Goal: Find specific page/section: Find specific page/section

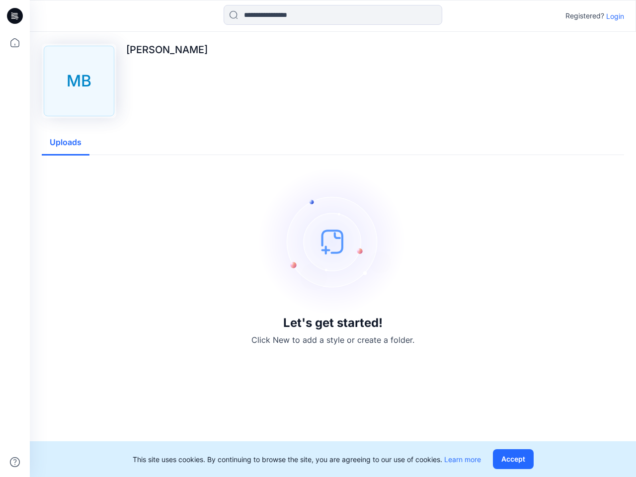
click at [318, 239] on img at bounding box center [332, 241] width 149 height 149
click at [15, 16] on icon at bounding box center [16, 16] width 4 height 0
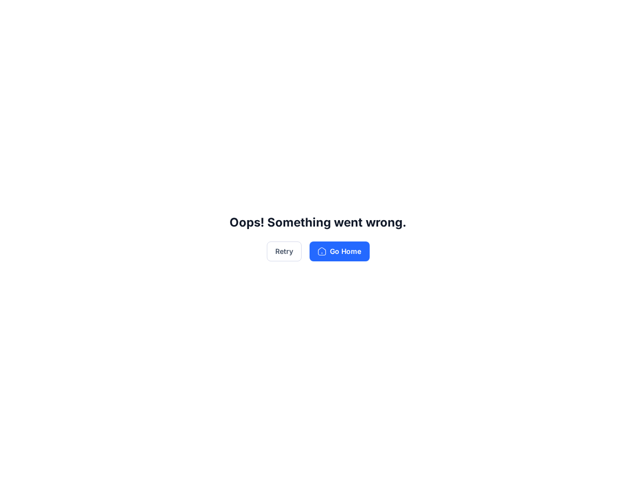
click at [15, 462] on div "Oops! Something went wrong. Retry Go Home" at bounding box center [318, 238] width 636 height 477
click at [333, 15] on div "Oops! Something went wrong. Retry Go Home" at bounding box center [318, 238] width 636 height 477
click at [615, 16] on div "Oops! Something went wrong. Retry Go Home" at bounding box center [318, 238] width 636 height 477
click at [66, 143] on div "Oops! Something went wrong. Retry Go Home" at bounding box center [318, 238] width 636 height 477
click at [515, 459] on div "Oops! Something went wrong. Retry Go Home" at bounding box center [318, 238] width 636 height 477
